Goal: Task Accomplishment & Management: Use online tool/utility

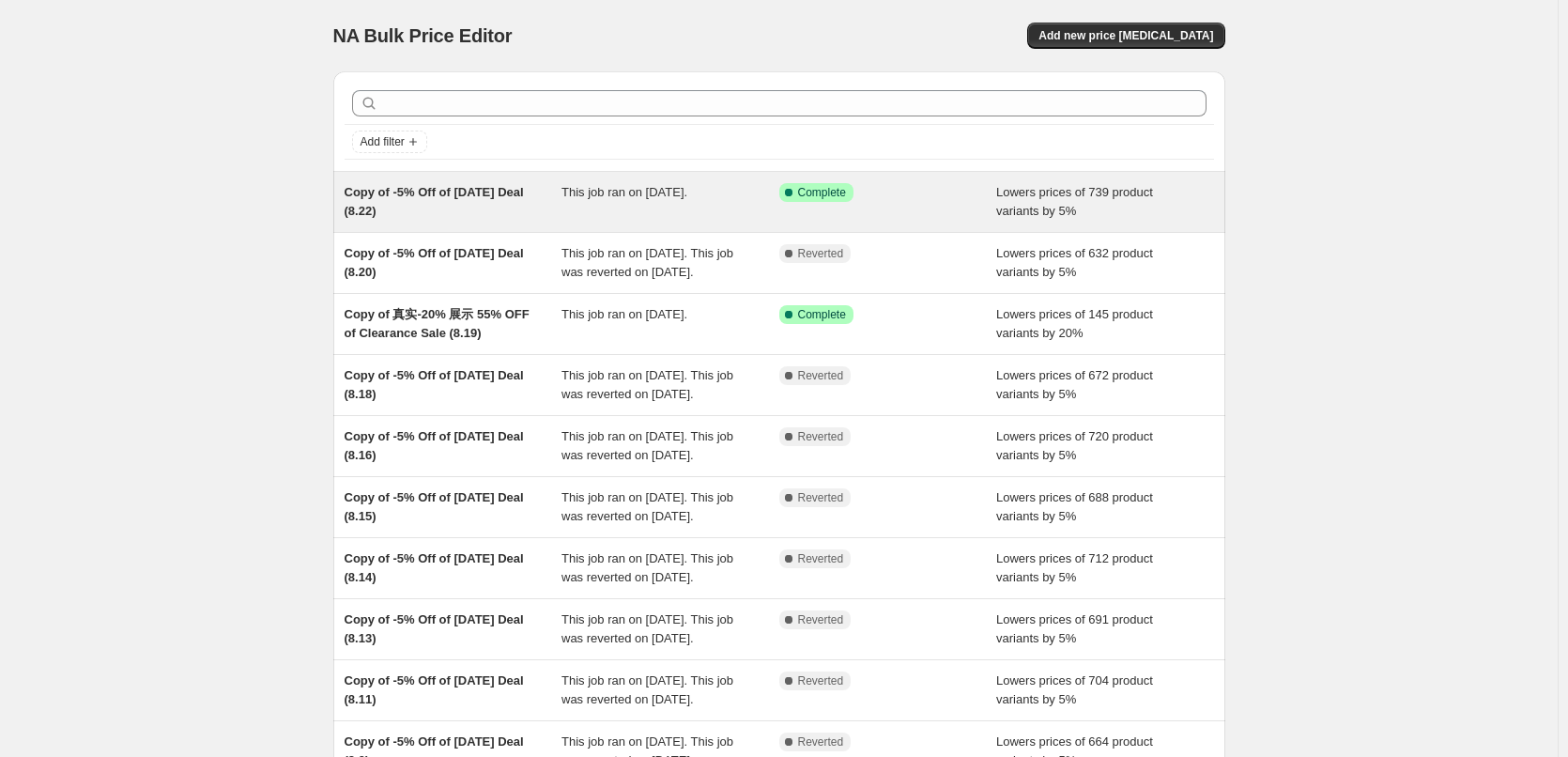
click at [646, 211] on div "This job ran on [DATE]." at bounding box center [670, 202] width 217 height 37
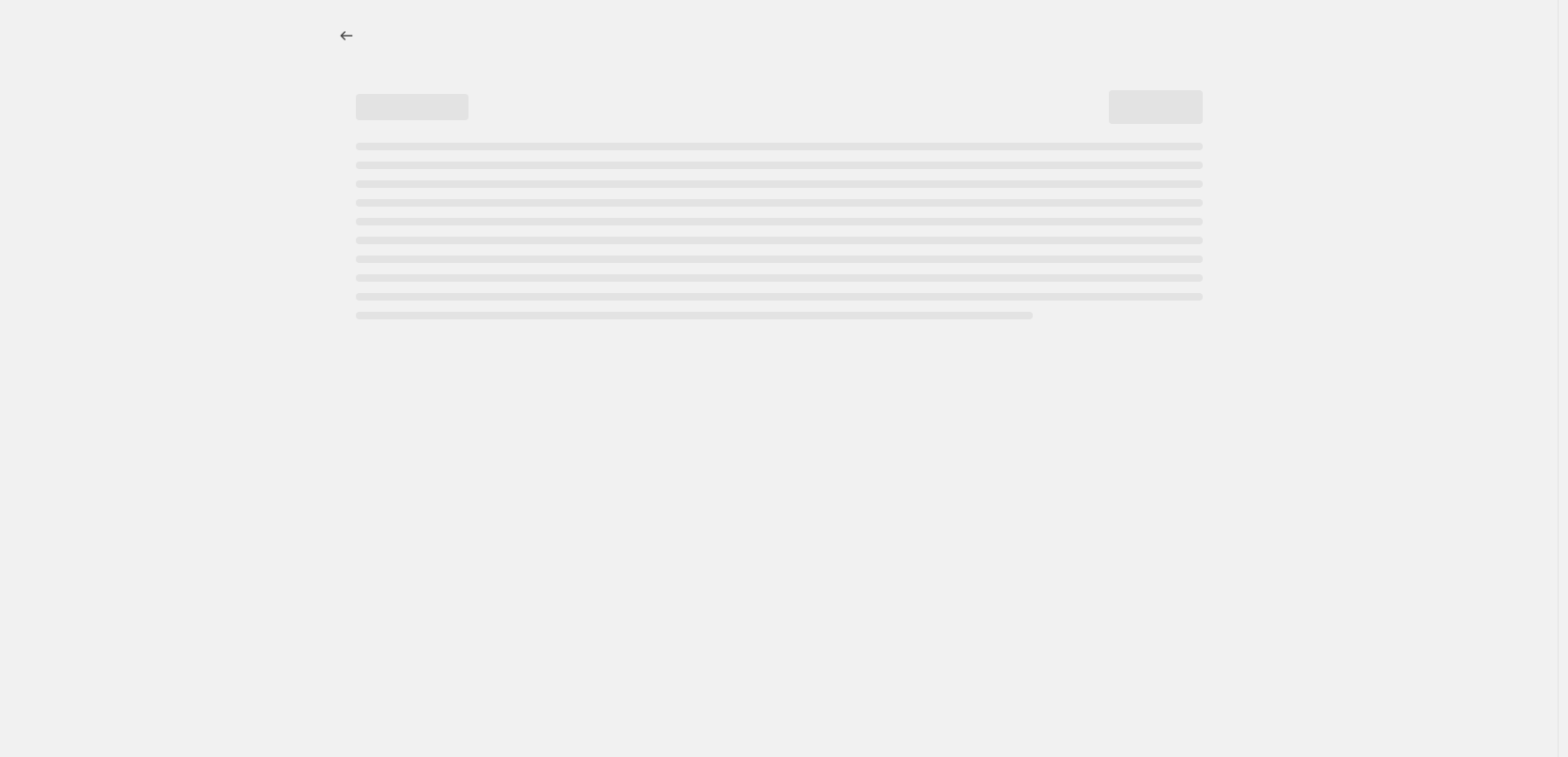
select select "percentage"
select select "pp"
select select "collection"
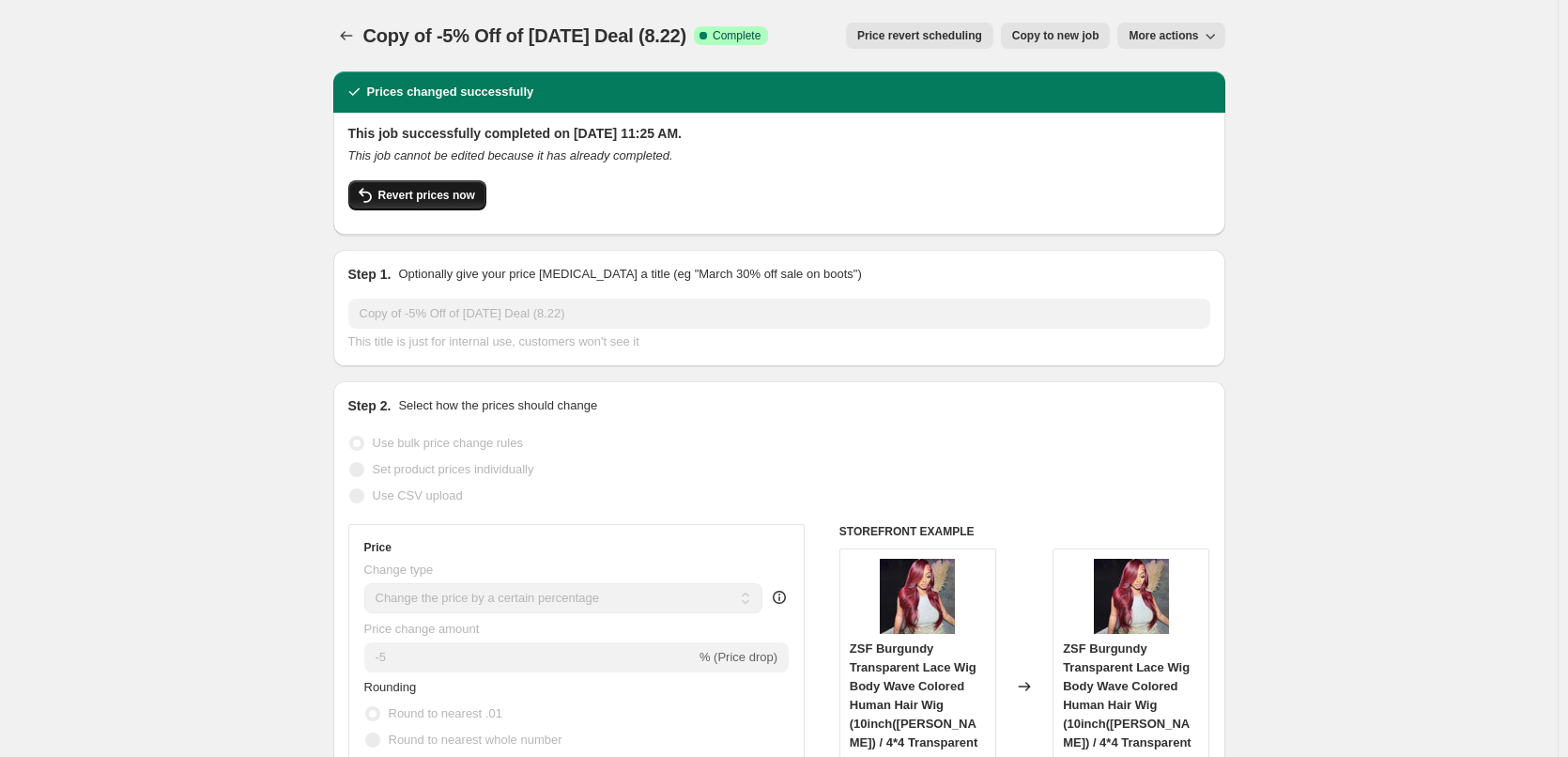
click at [450, 197] on span "Revert prices now" at bounding box center [426, 195] width 97 height 15
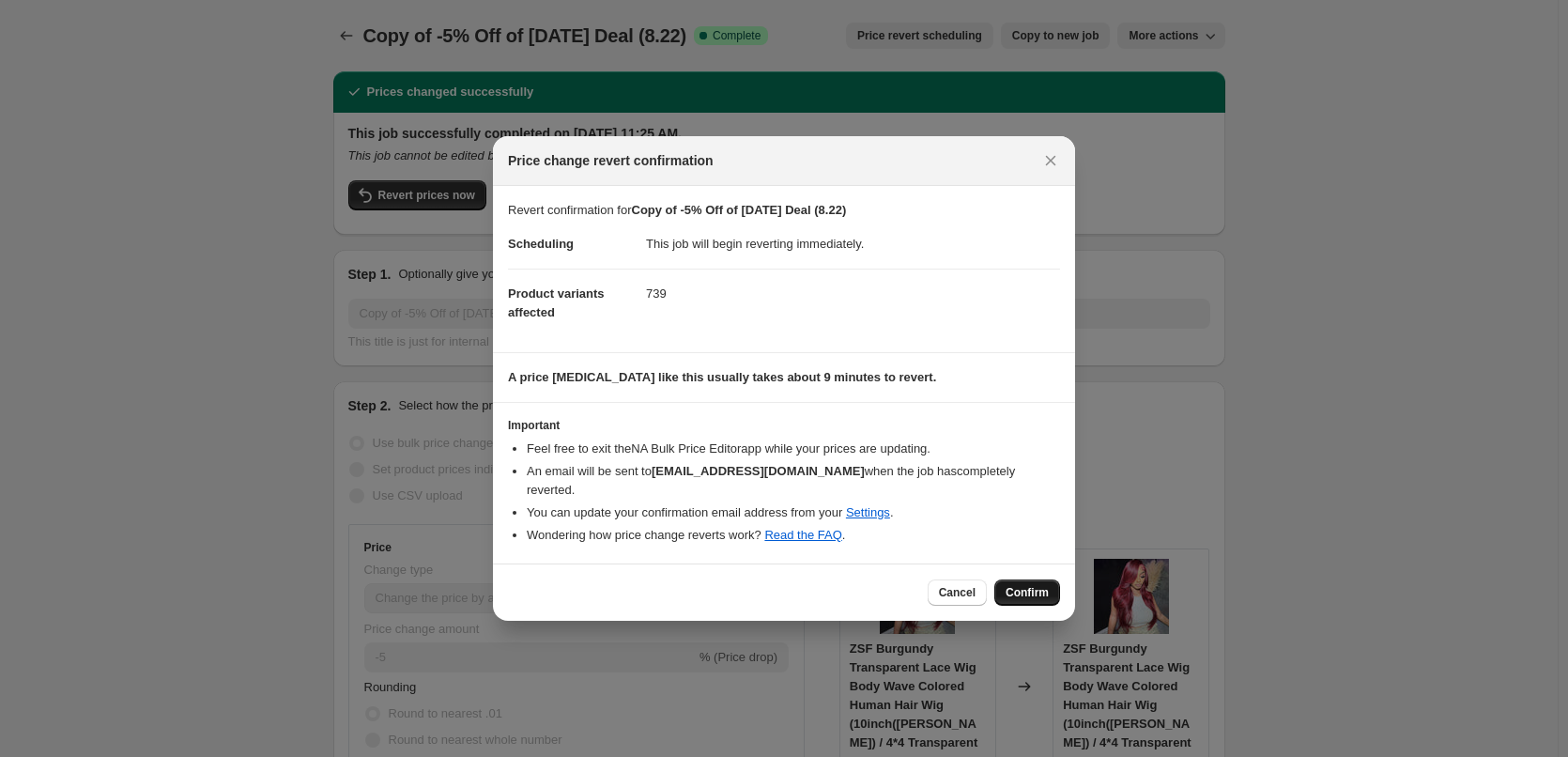
click at [1023, 588] on span "Confirm" at bounding box center [1027, 591] width 43 height 15
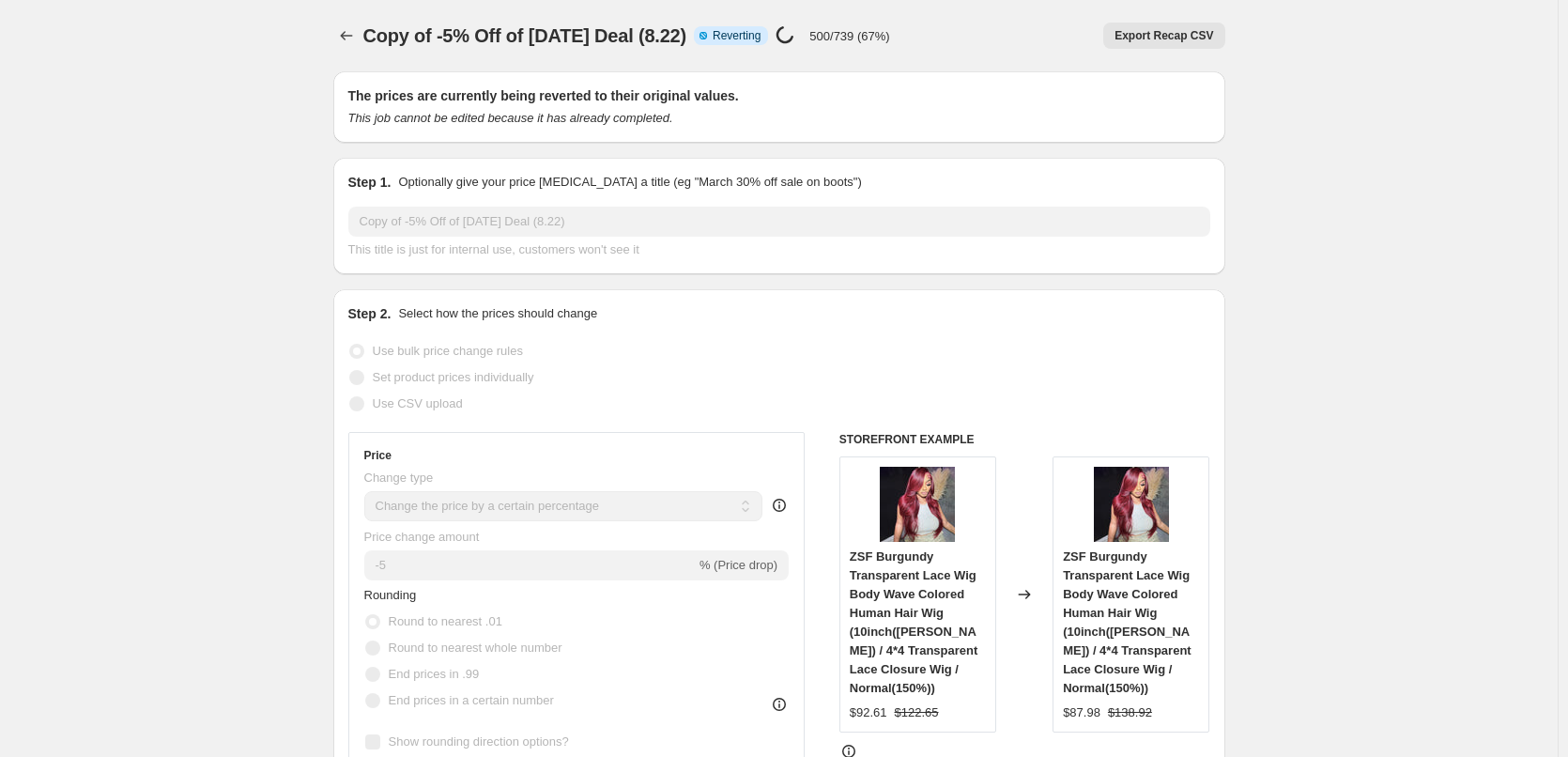
select select "percentage"
select select "pp"
select select "collection"
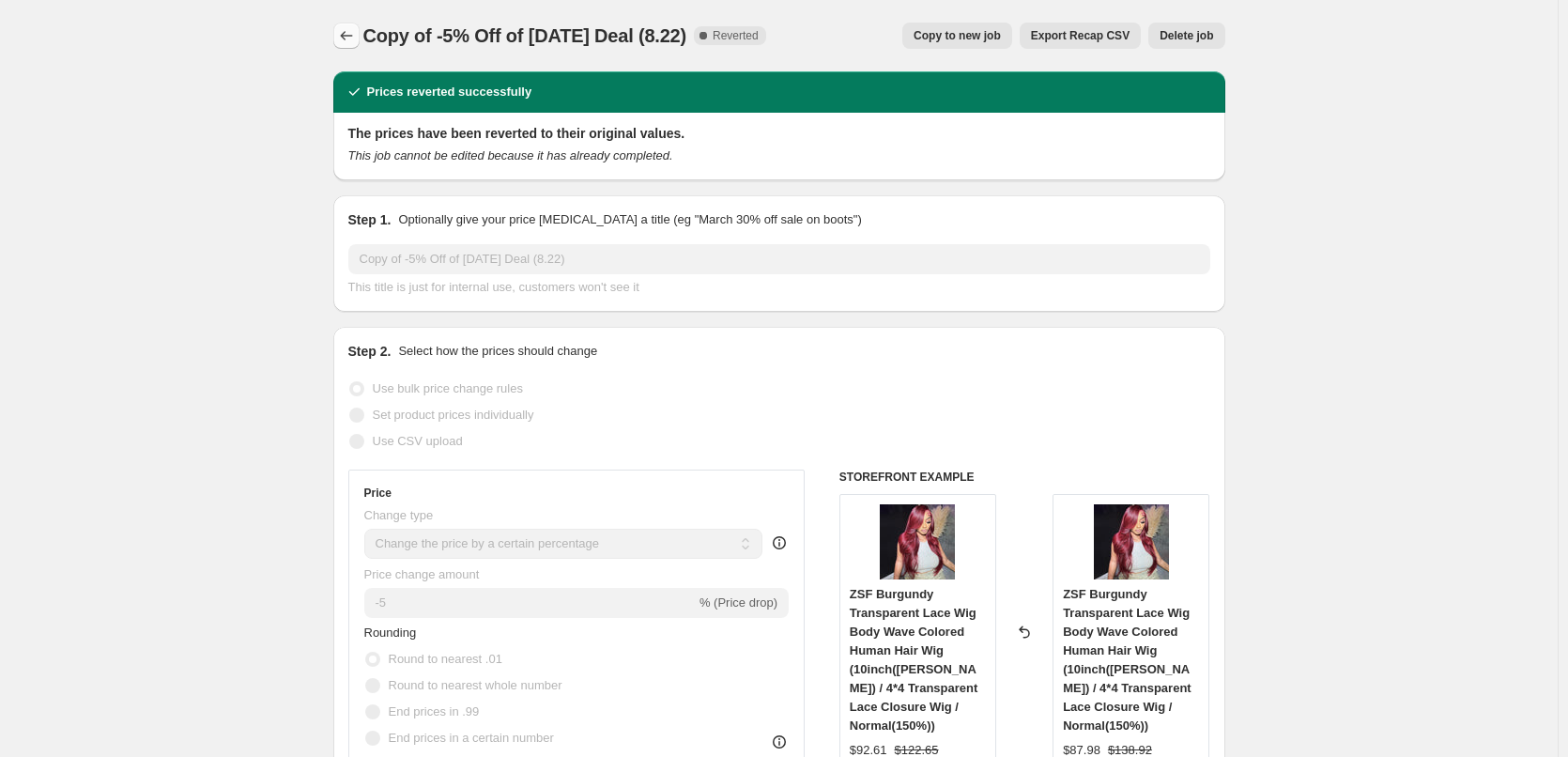
click at [343, 29] on icon "Price change jobs" at bounding box center [346, 35] width 19 height 19
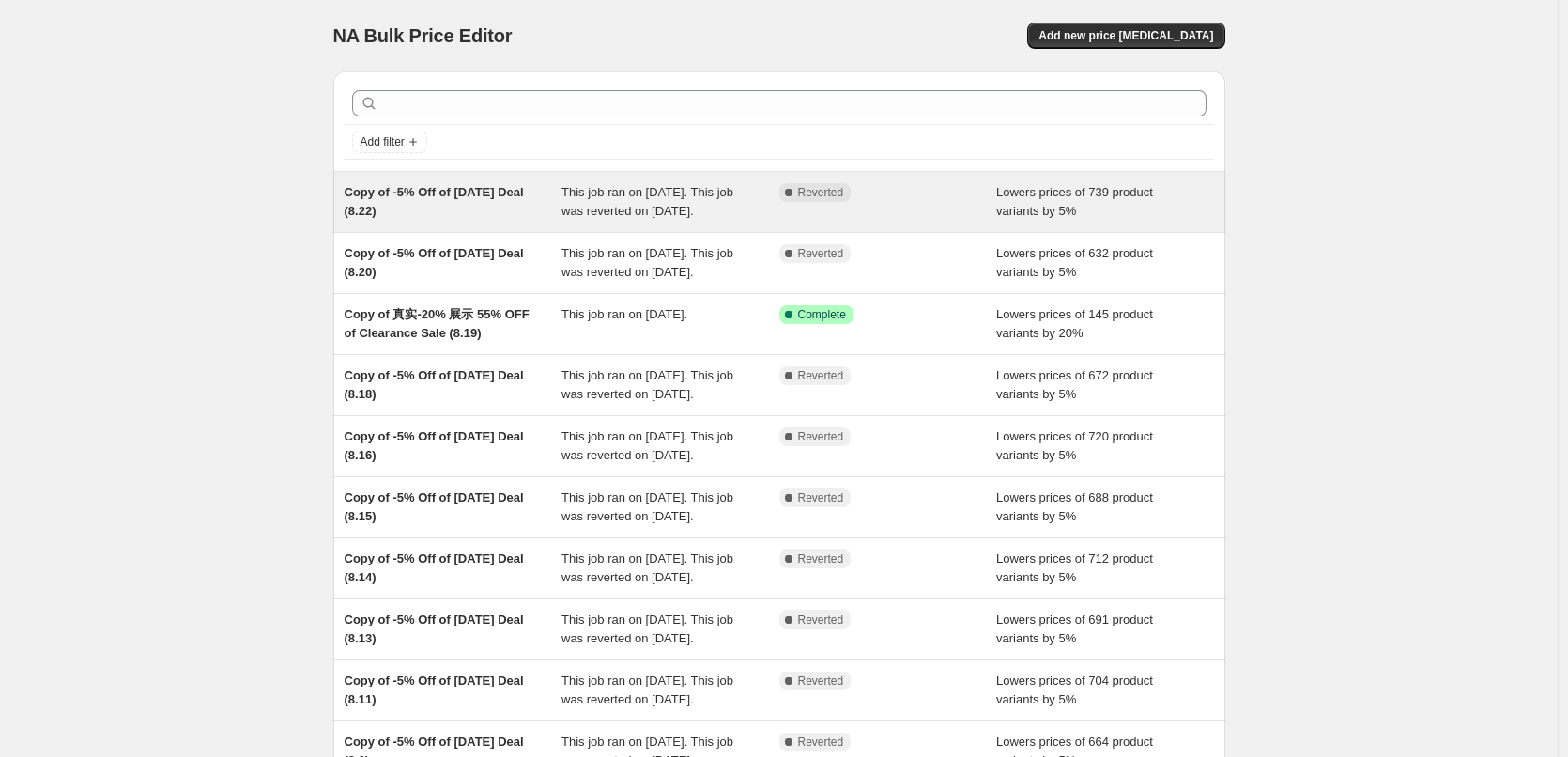
click at [621, 217] on span "This job ran on [DATE]. This job was reverted on [DATE]." at bounding box center [646, 202] width 171 height 33
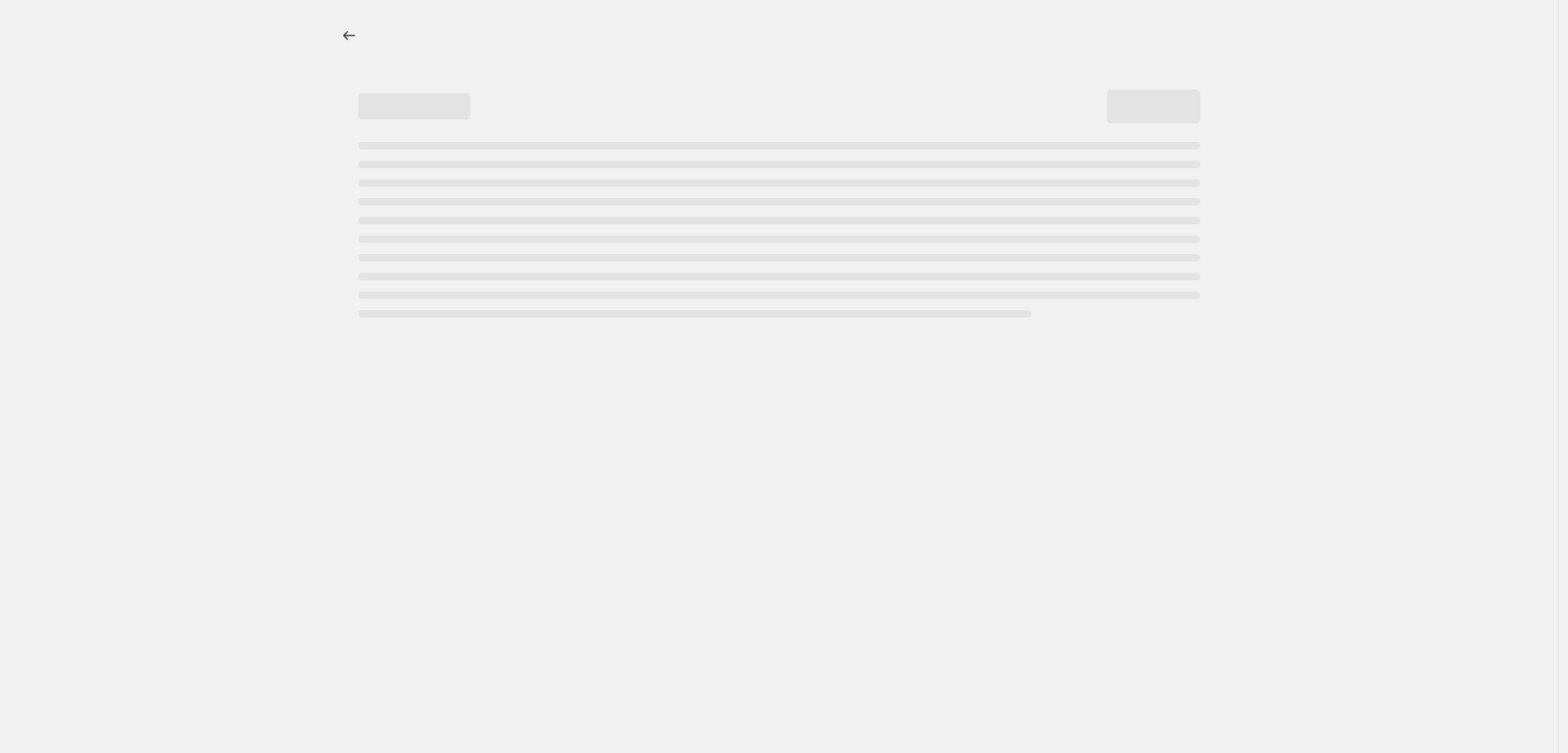
select select "percentage"
select select "pp"
select select "collection"
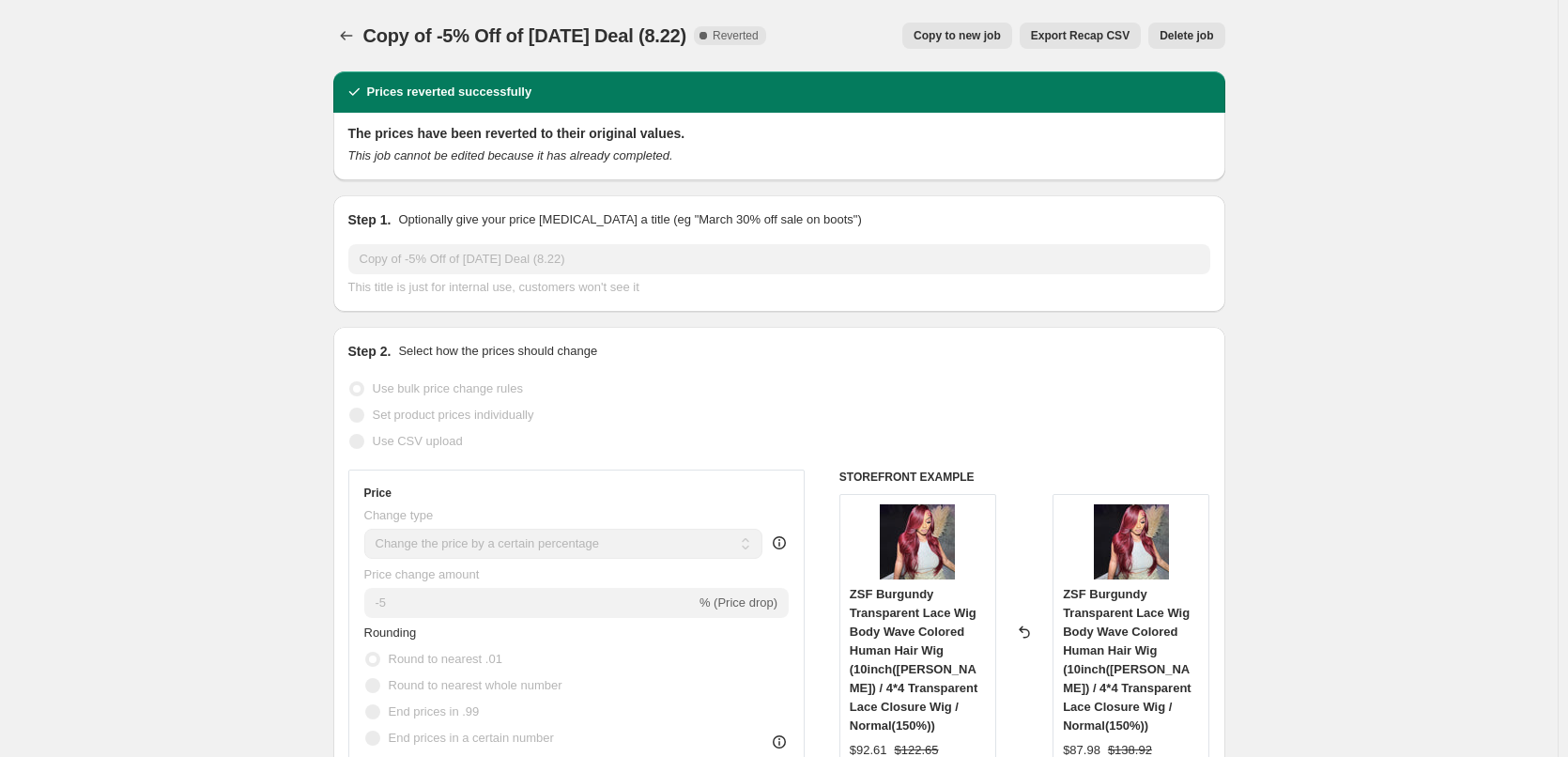
click at [966, 25] on button "Copy to new job" at bounding box center [957, 35] width 110 height 26
select select "percentage"
select select "pp"
select select "collection"
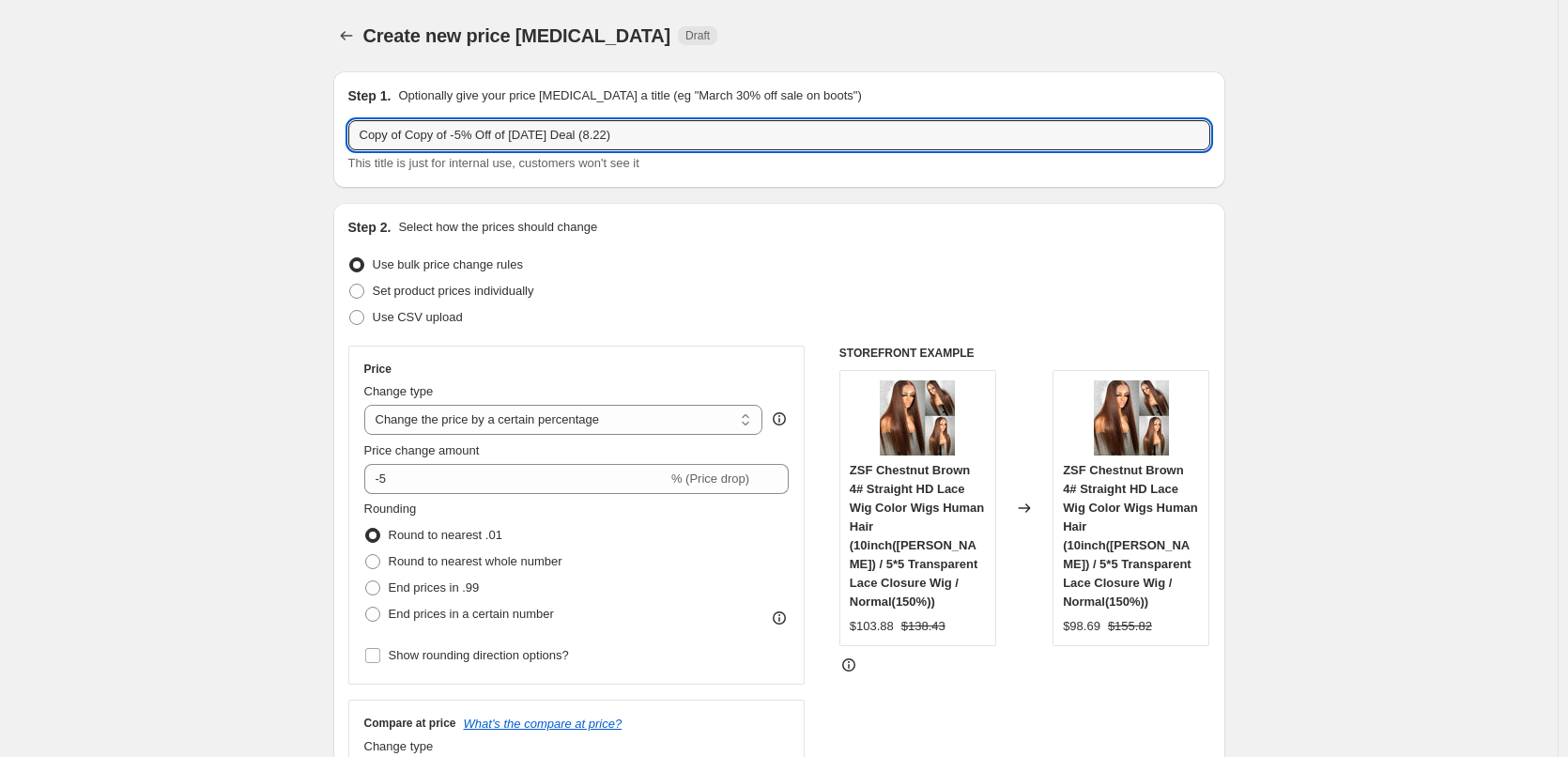
drag, startPoint x: 408, startPoint y: 138, endPoint x: 351, endPoint y: 132, distance: 57.3
click at [351, 132] on div "Step 1. Optionally give your price [MEDICAL_DATA] a title (eg "March 30% off sa…" at bounding box center [779, 129] width 892 height 117
click at [556, 135] on input "Copy of -5% Off of [DATE] Deal (8.22)" at bounding box center [780, 135] width 862 height 30
type input "Copy of -5% Off of [DATE] Deal (8.25)"
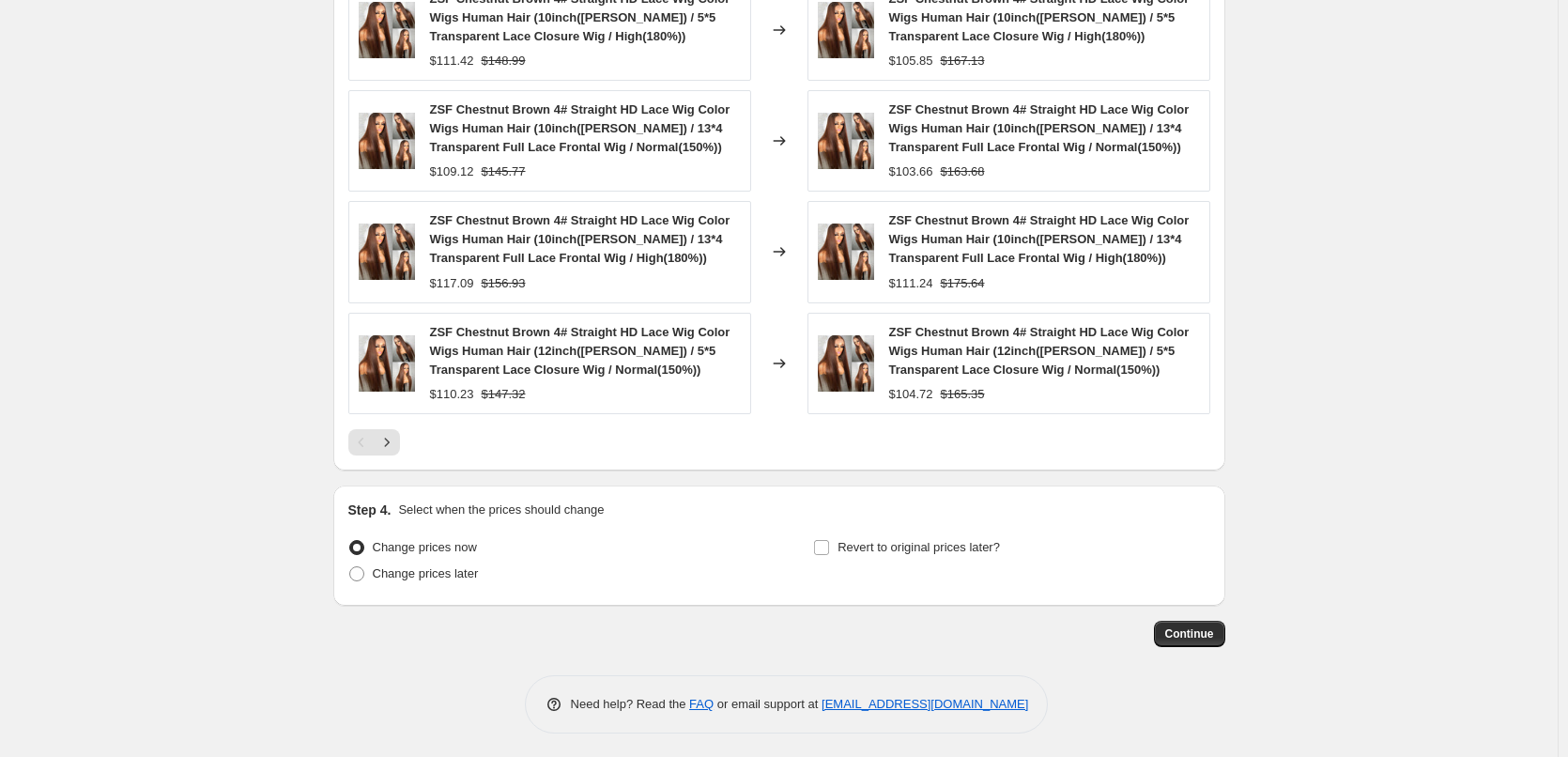
scroll to position [1714, 0]
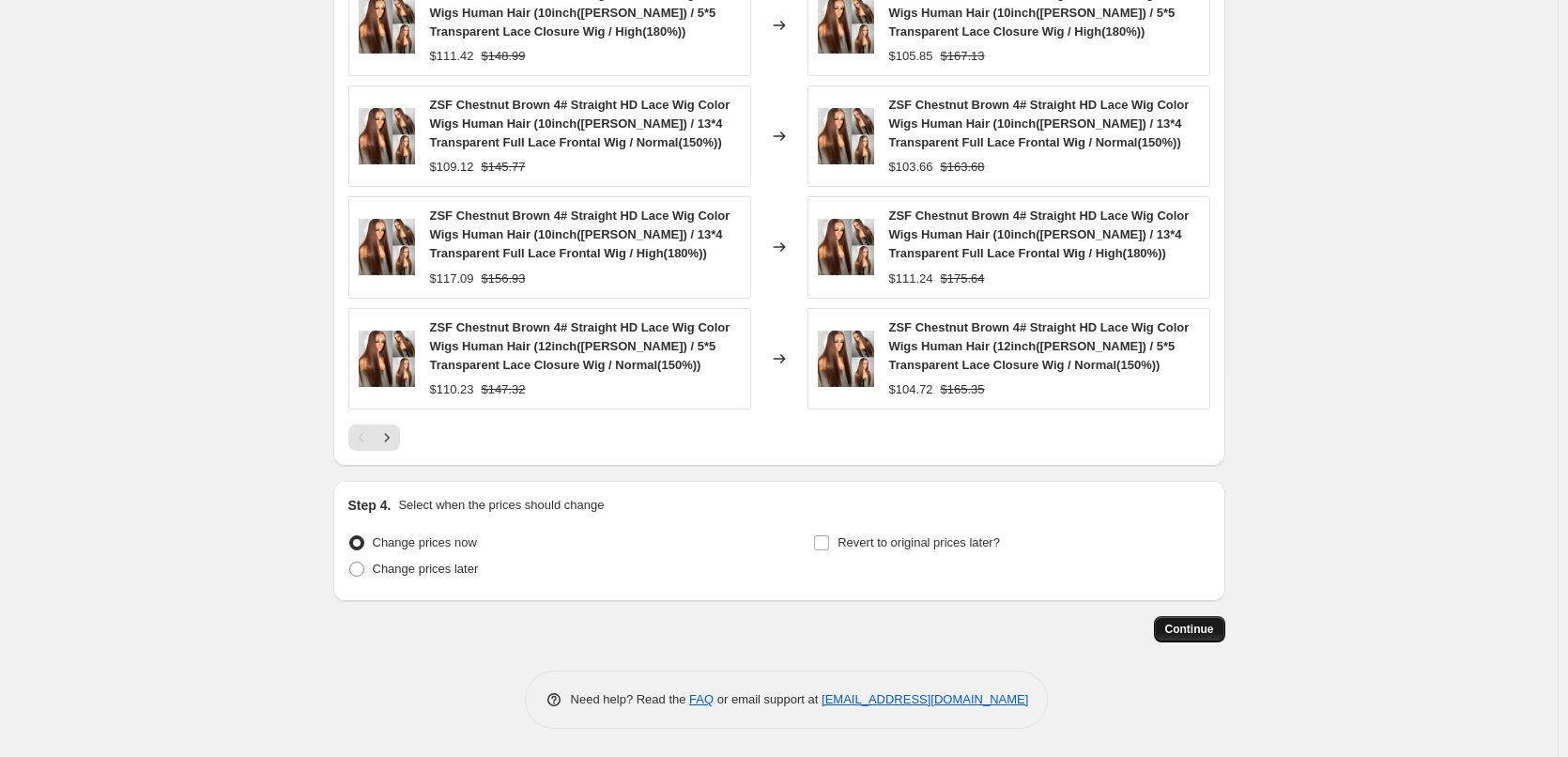
click at [1205, 628] on span "Continue" at bounding box center [1189, 629] width 49 height 15
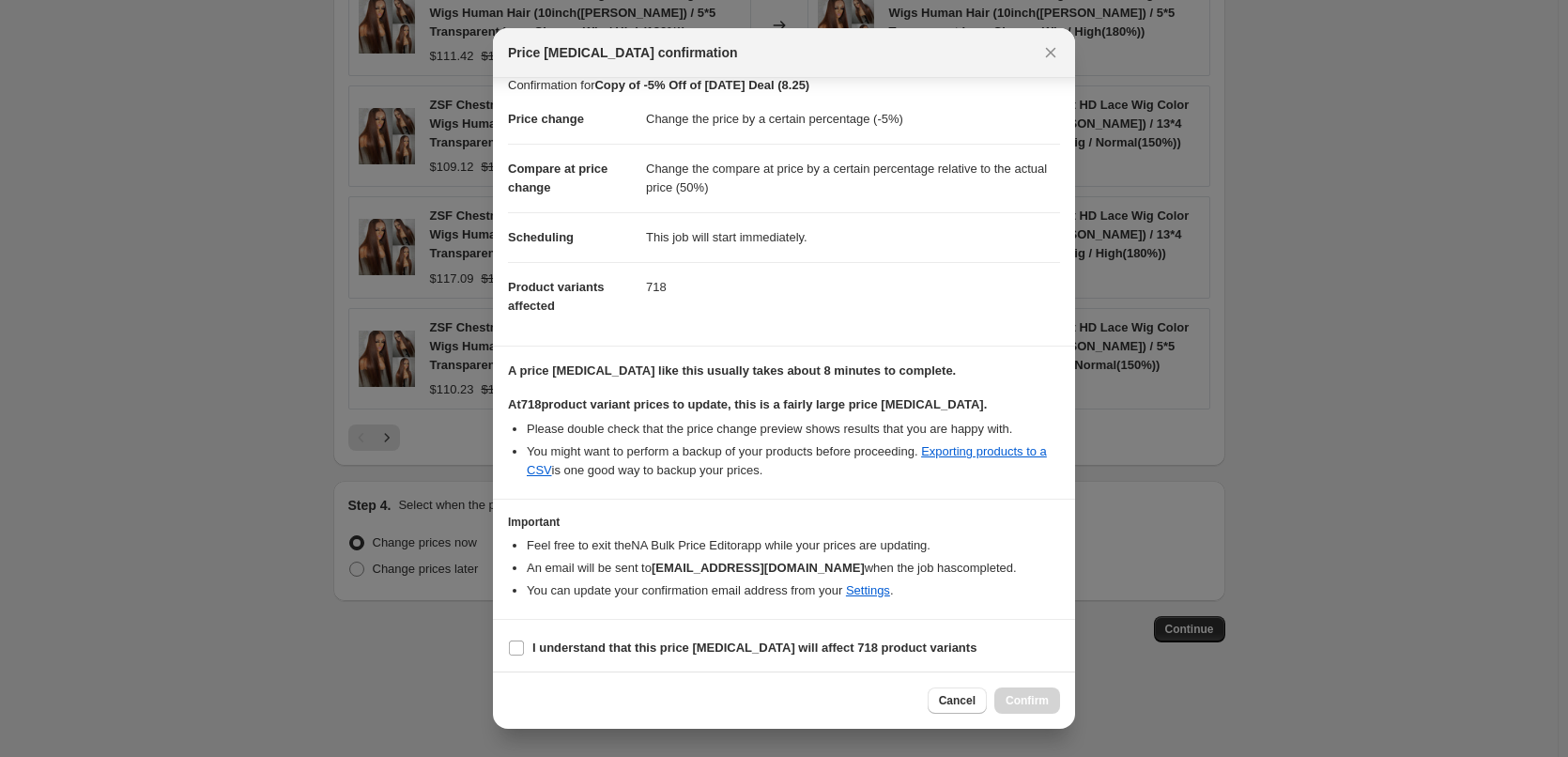
scroll to position [22, 0]
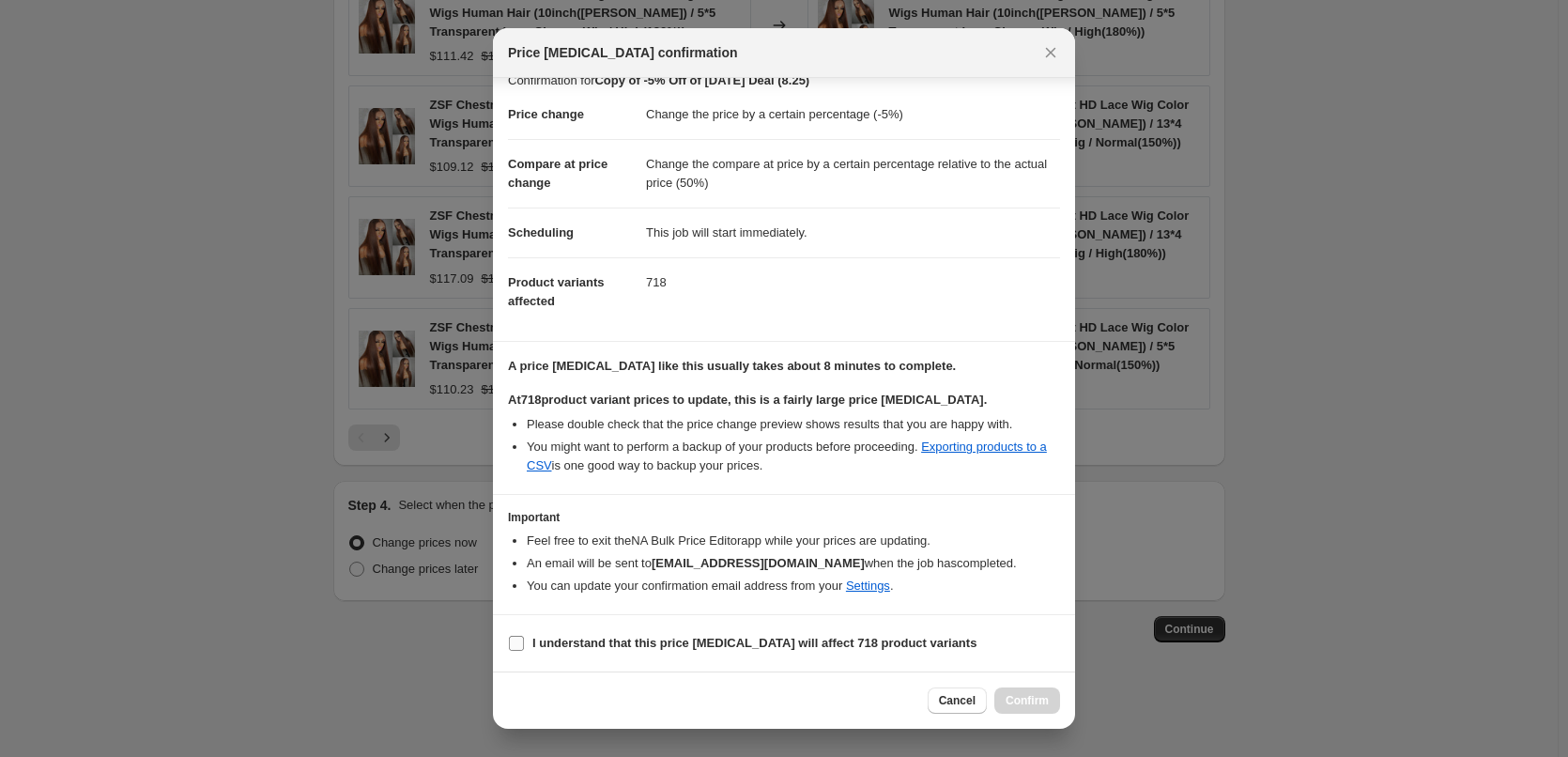
click at [523, 644] on input "I understand that this price [MEDICAL_DATA] will affect 718 product variants" at bounding box center [516, 642] width 15 height 15
checkbox input "true"
click at [1045, 692] on button "Confirm" at bounding box center [1026, 700] width 66 height 26
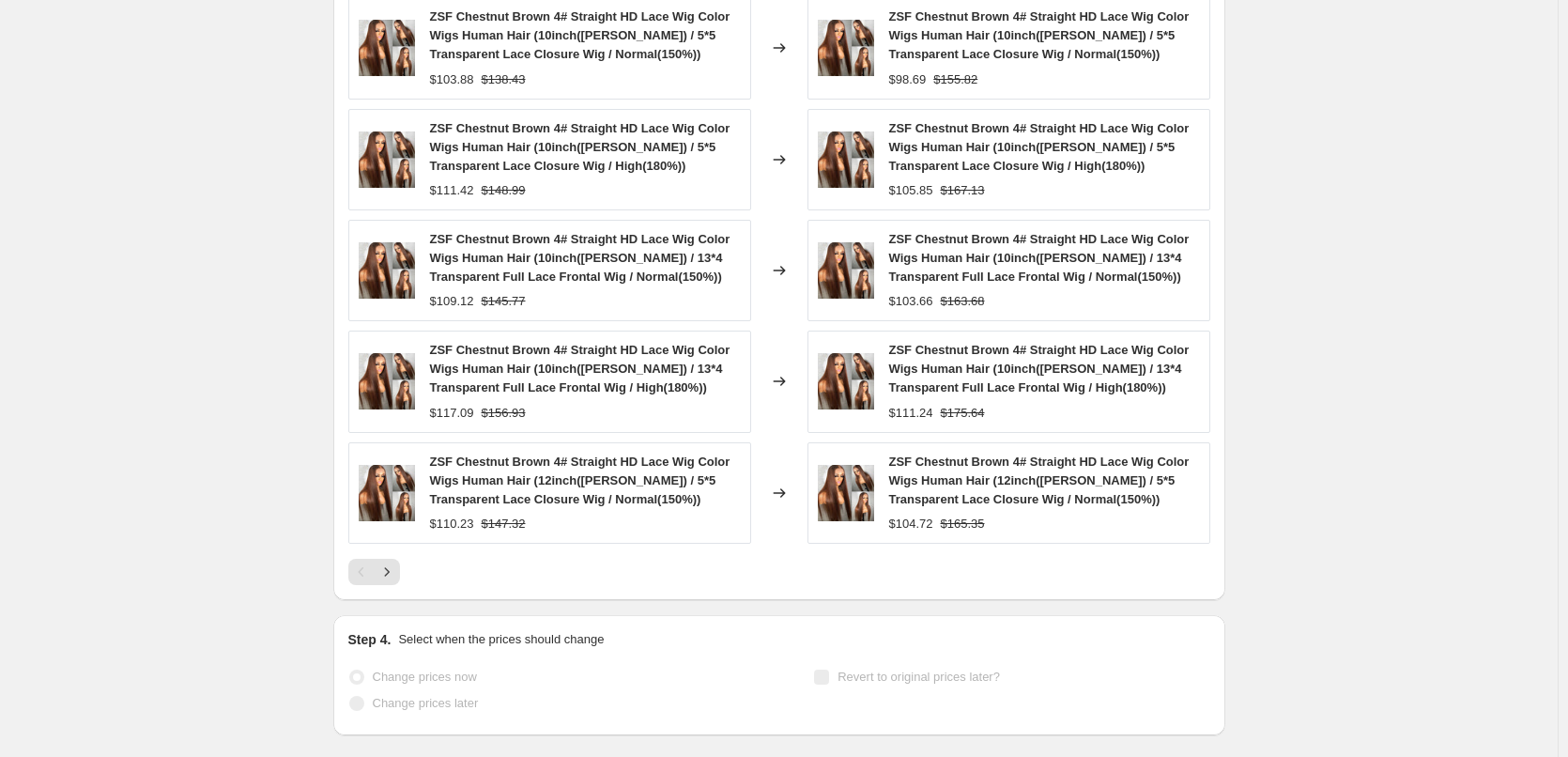
scroll to position [1763, 0]
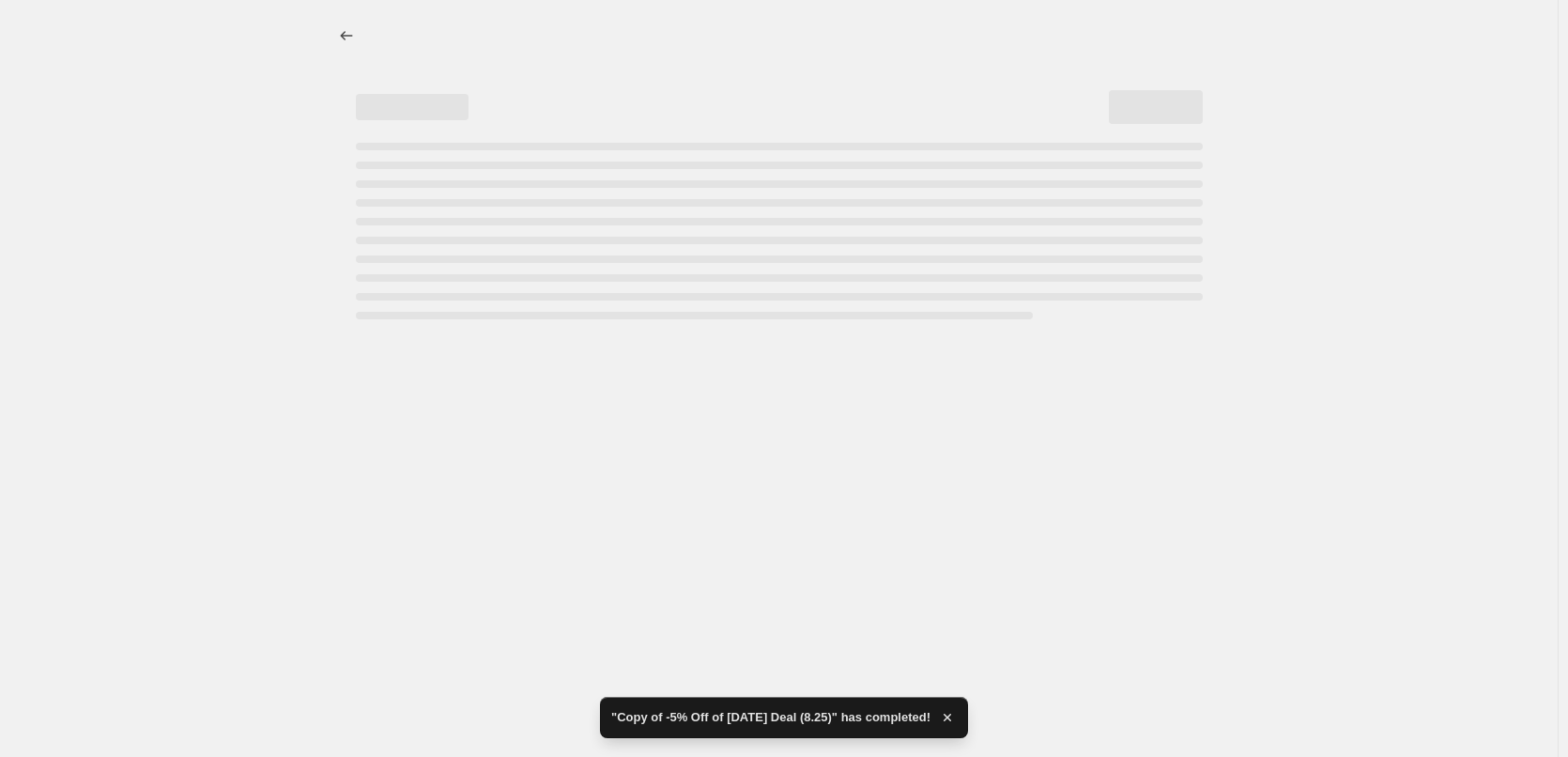
scroll to position [0, 0]
select select "percentage"
select select "pp"
select select "collection"
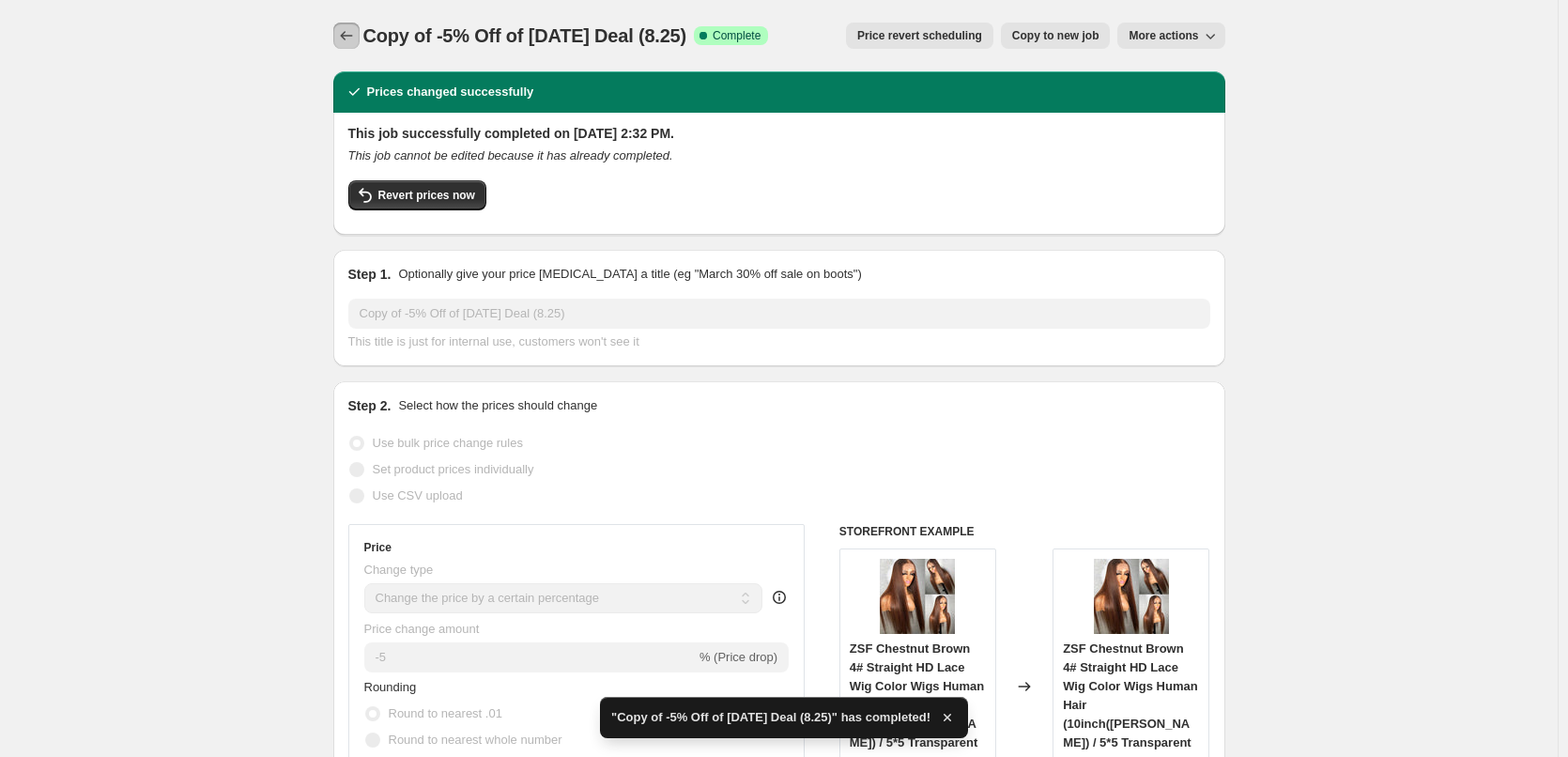
click at [352, 23] on button "Price change jobs" at bounding box center [346, 35] width 26 height 26
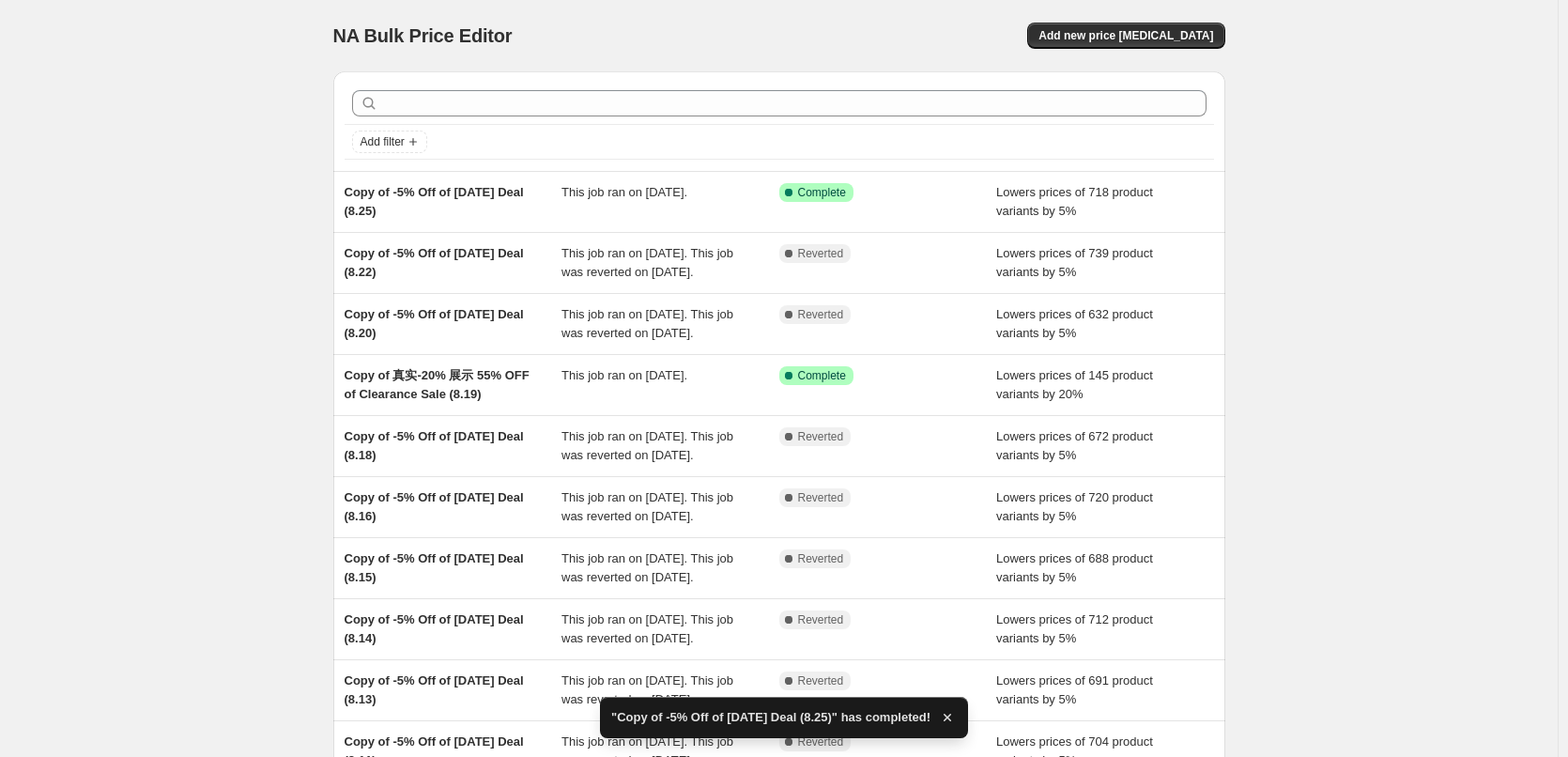
click at [134, 194] on div "NA Bulk Price Editor. This page is ready NA Bulk Price Editor Add new price [ME…" at bounding box center [779, 483] width 1557 height 967
